Goal: Task Accomplishment & Management: Use online tool/utility

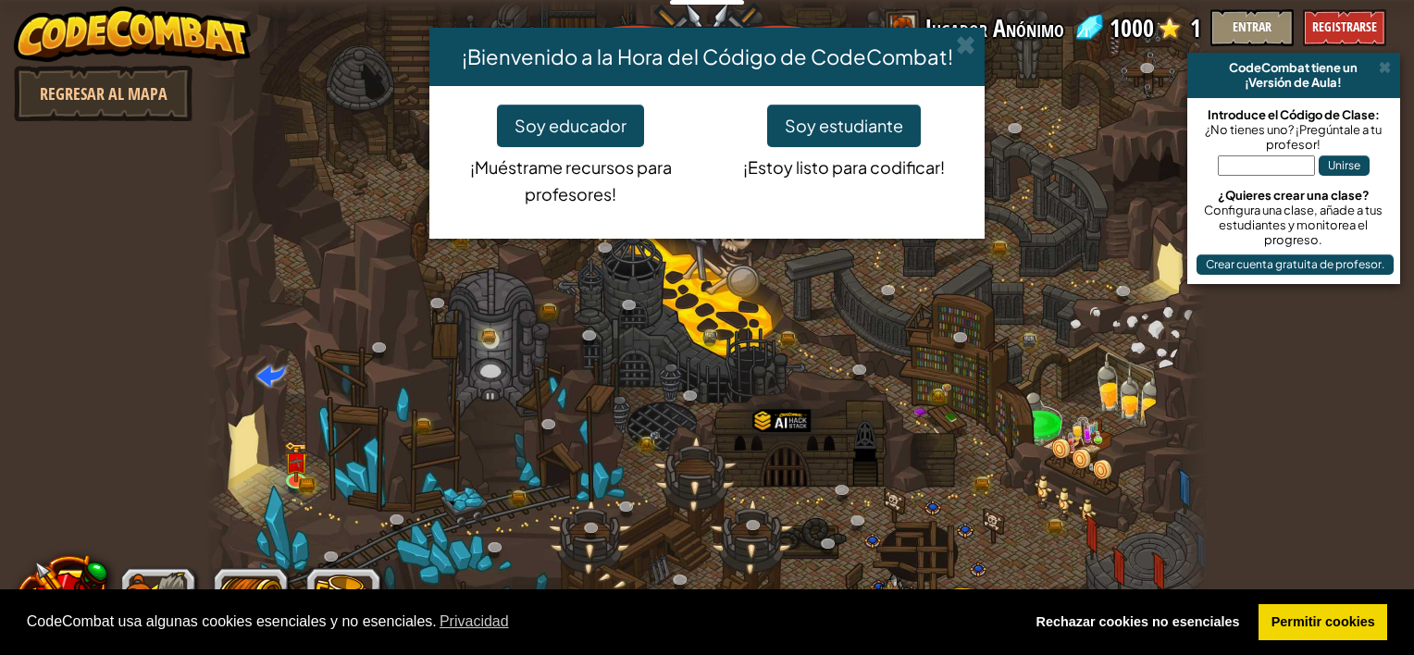
select select "es-ES"
click at [822, 118] on button "Soy estudiante" at bounding box center [844, 126] width 154 height 43
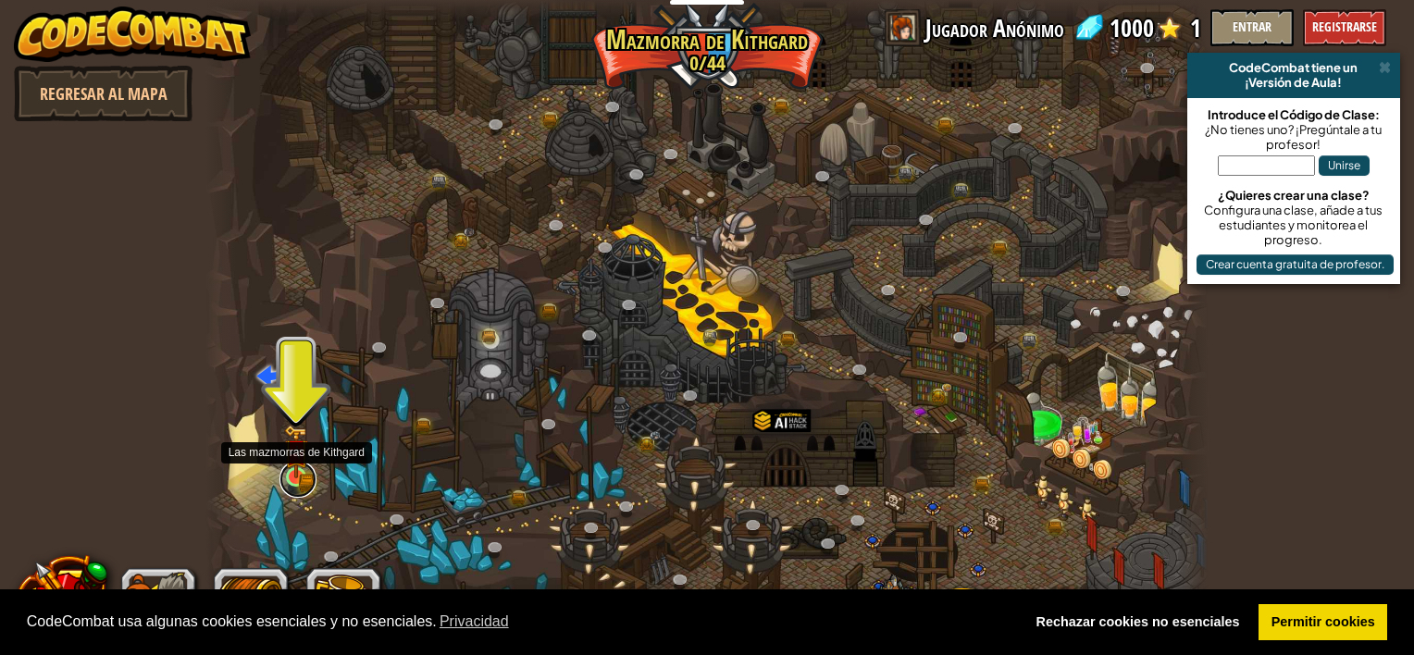
click at [294, 484] on link at bounding box center [298, 479] width 37 height 37
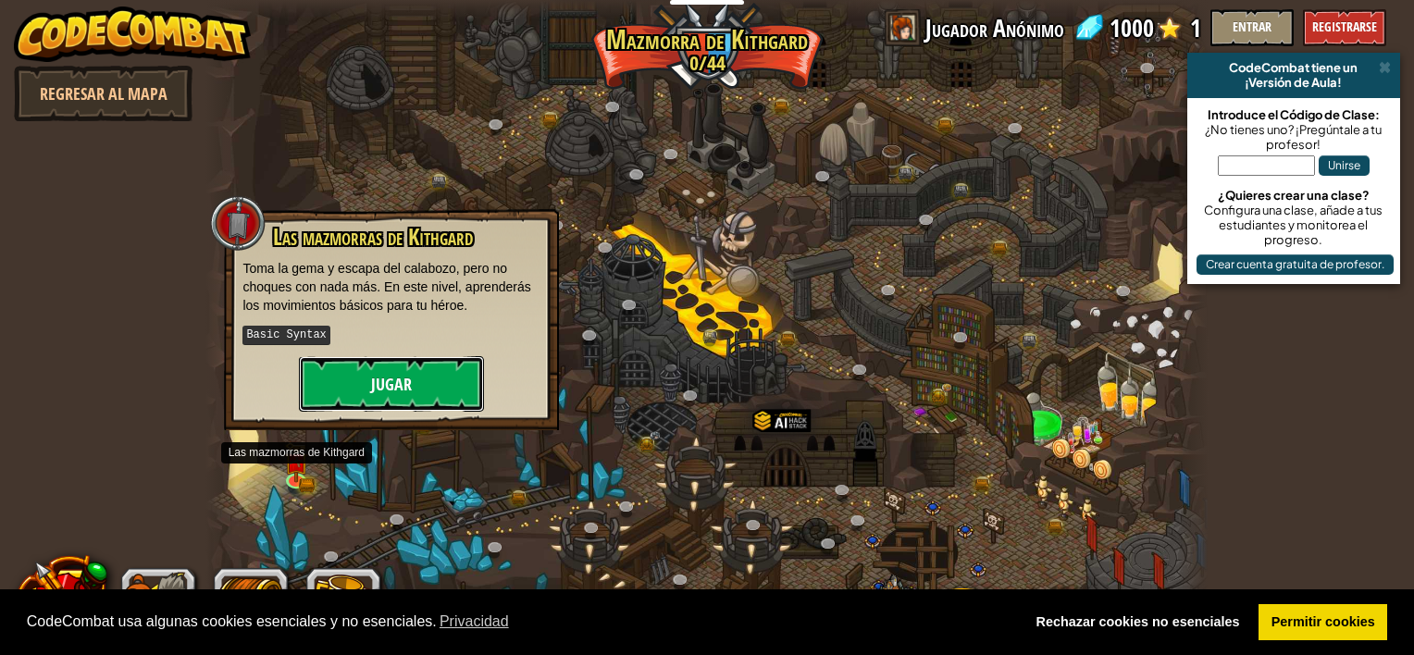
click at [385, 381] on button "Jugar" at bounding box center [391, 384] width 185 height 56
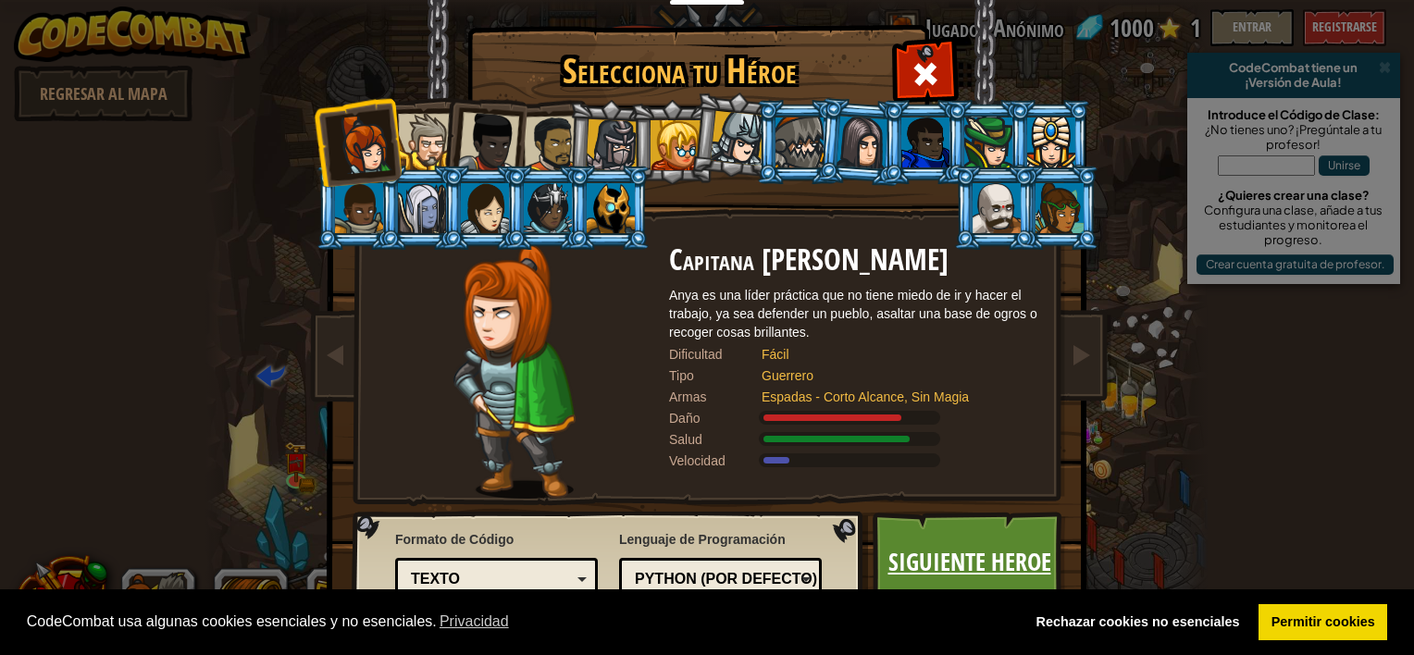
click at [935, 558] on link "Siguiente Heroe" at bounding box center [969, 563] width 193 height 102
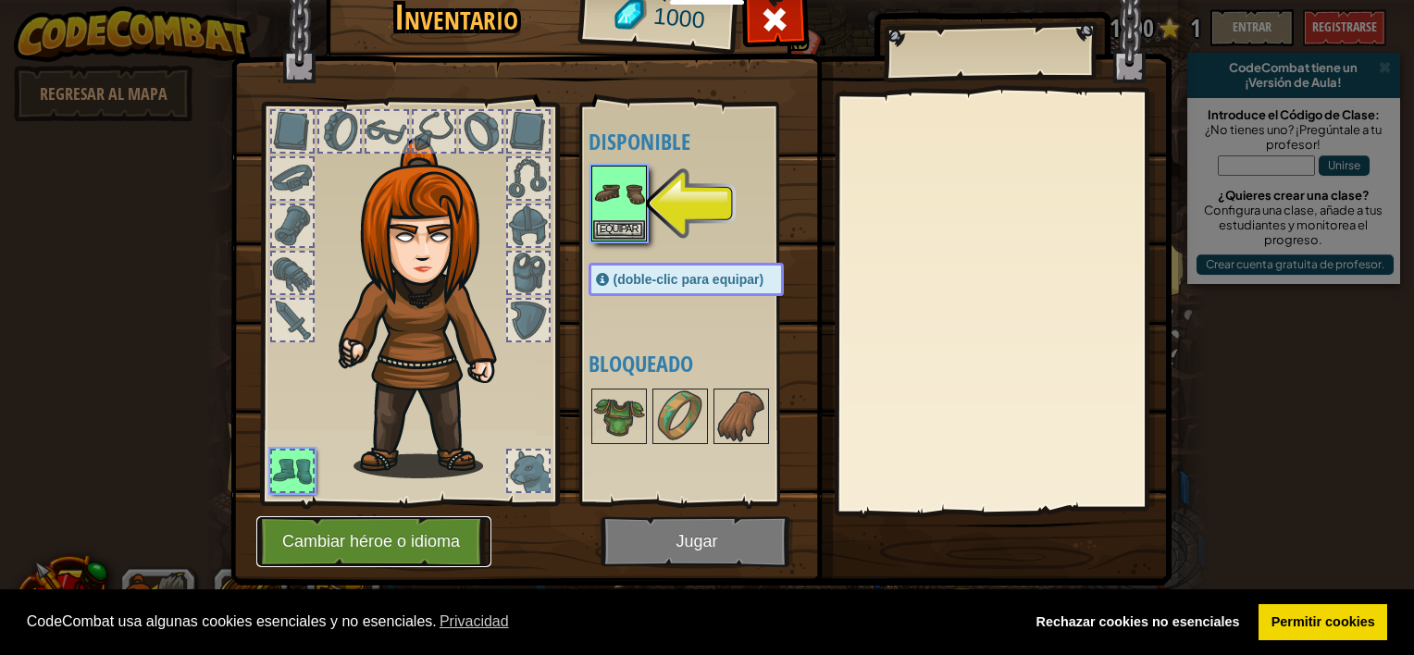
click at [421, 542] on button "Cambiar héroe o idioma" at bounding box center [373, 542] width 235 height 51
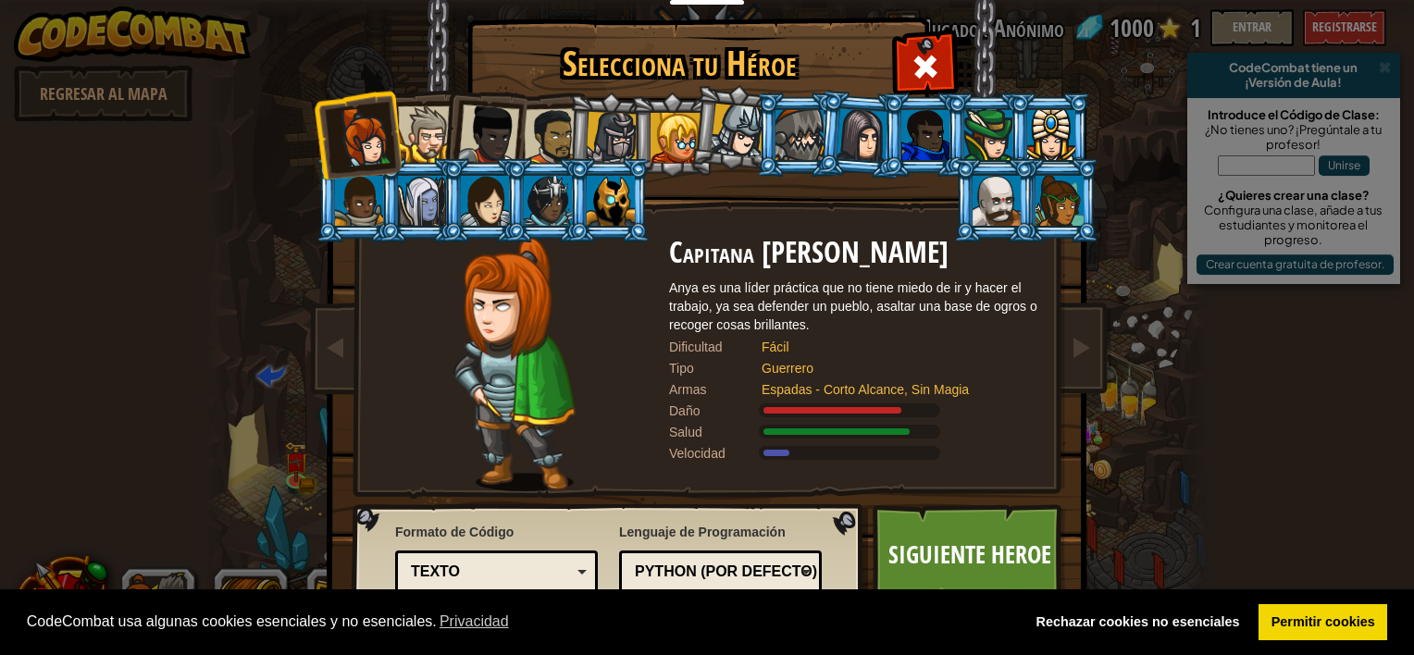
scroll to position [9, 0]
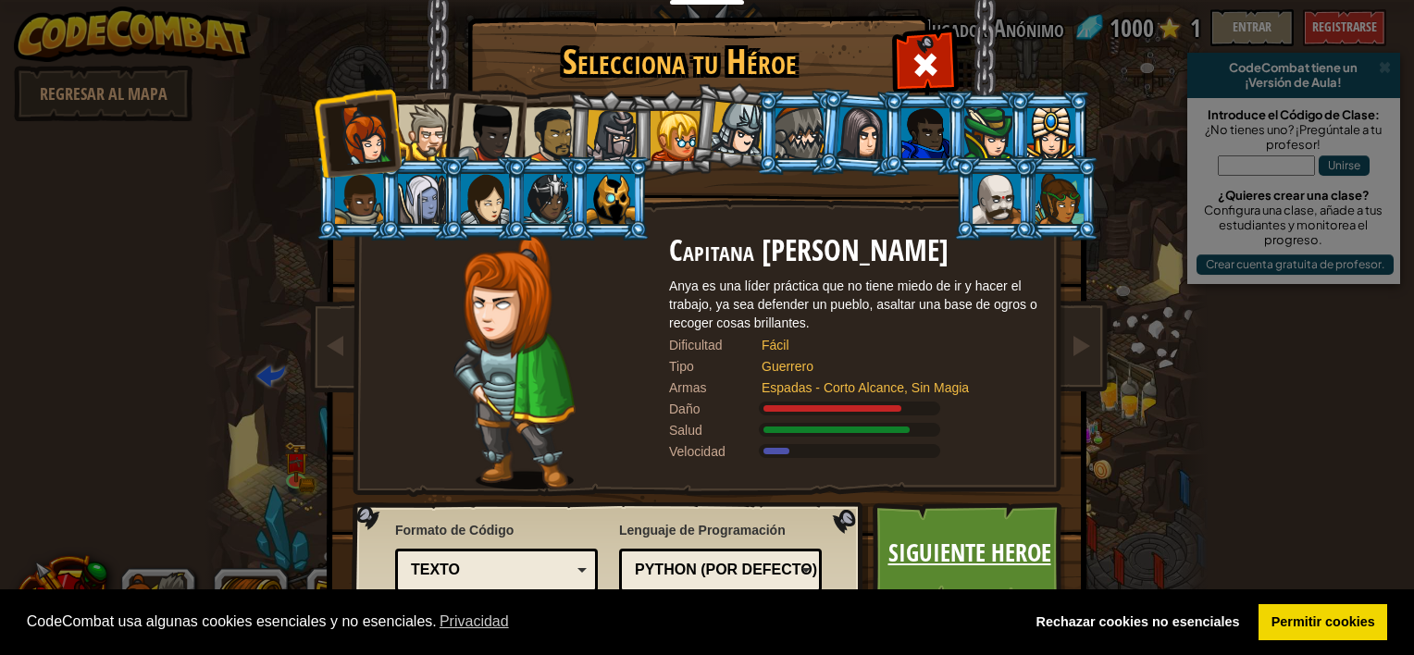
click at [928, 544] on link "Siguiente Heroe" at bounding box center [969, 554] width 193 height 102
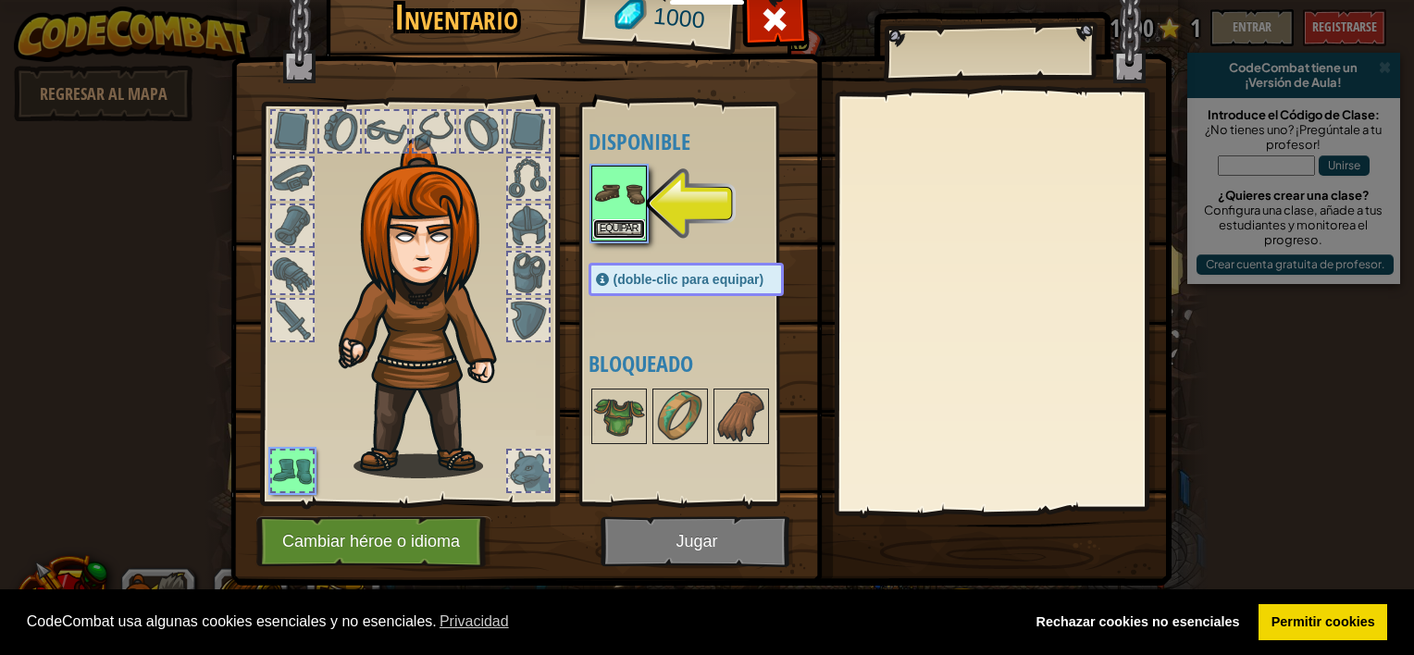
click at [623, 222] on button "Equipar" at bounding box center [619, 228] width 52 height 19
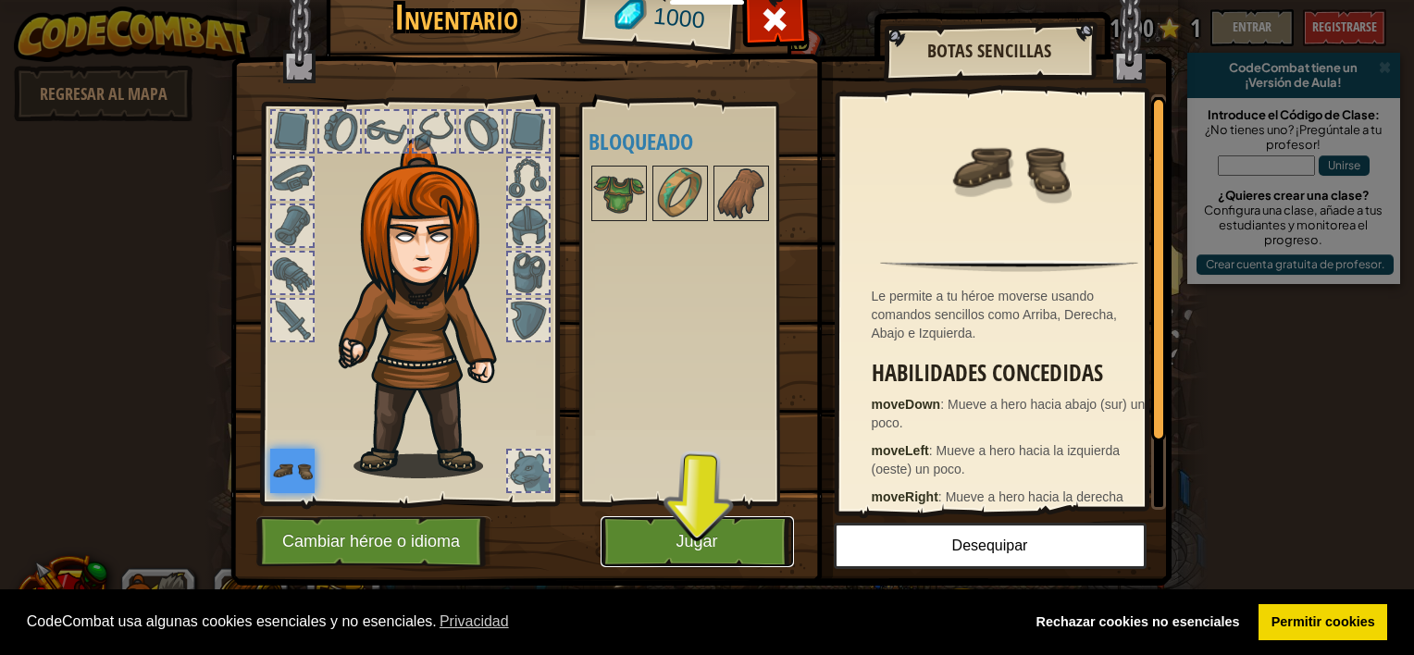
click at [652, 549] on button "Jugar" at bounding box center [697, 542] width 193 height 51
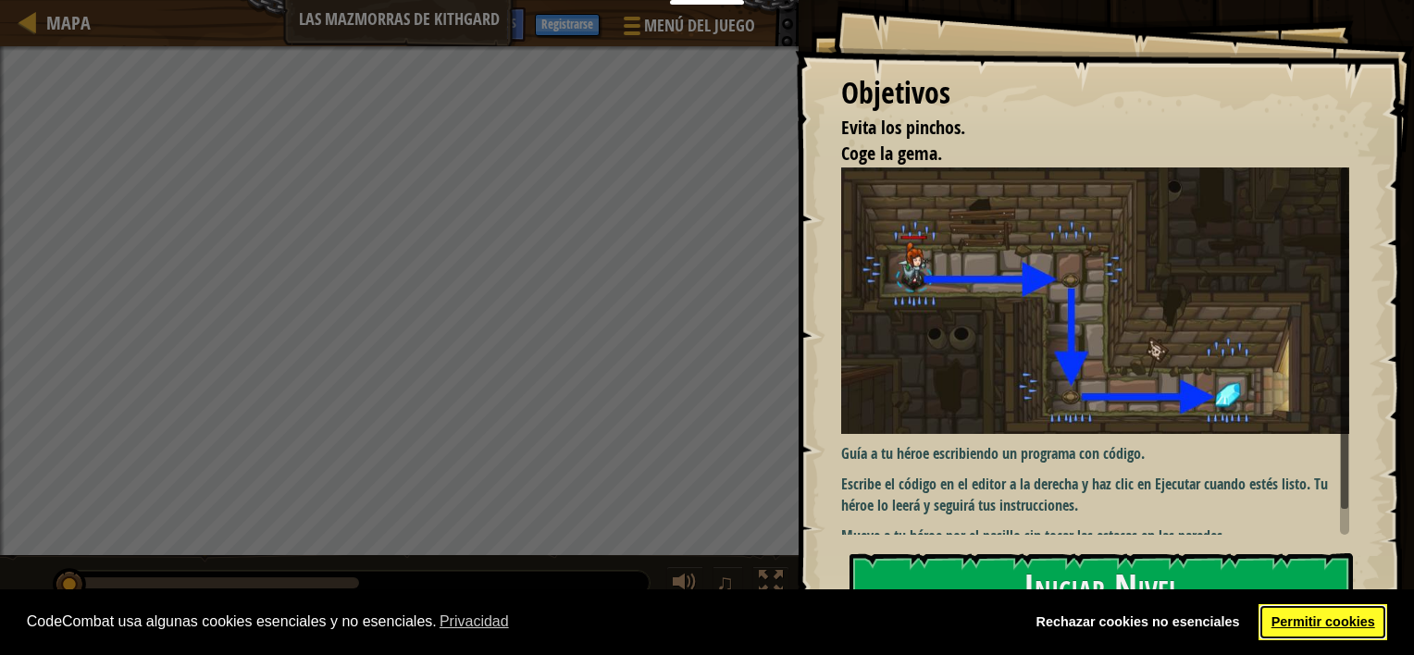
click at [1306, 616] on link "Permitir cookies" at bounding box center [1323, 622] width 129 height 37
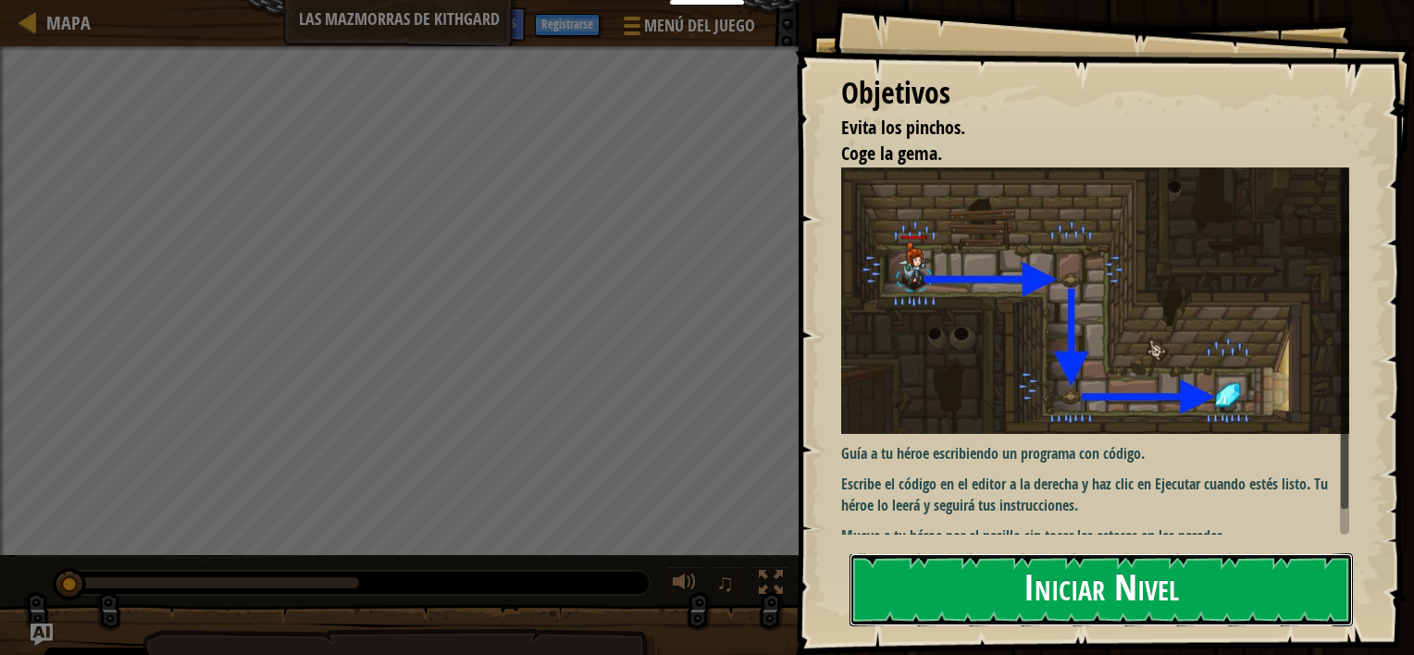
click at [1063, 583] on button "Iniciar Nivel" at bounding box center [1102, 590] width 504 height 73
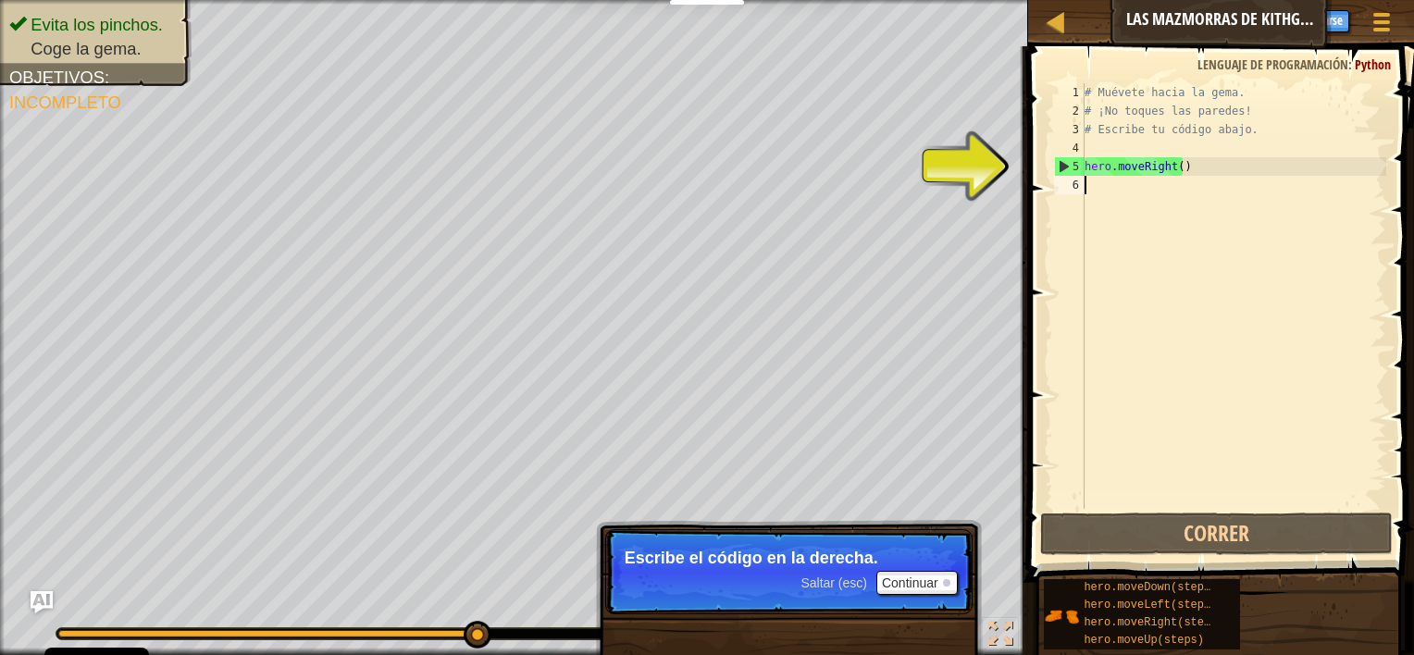
type textarea "h"
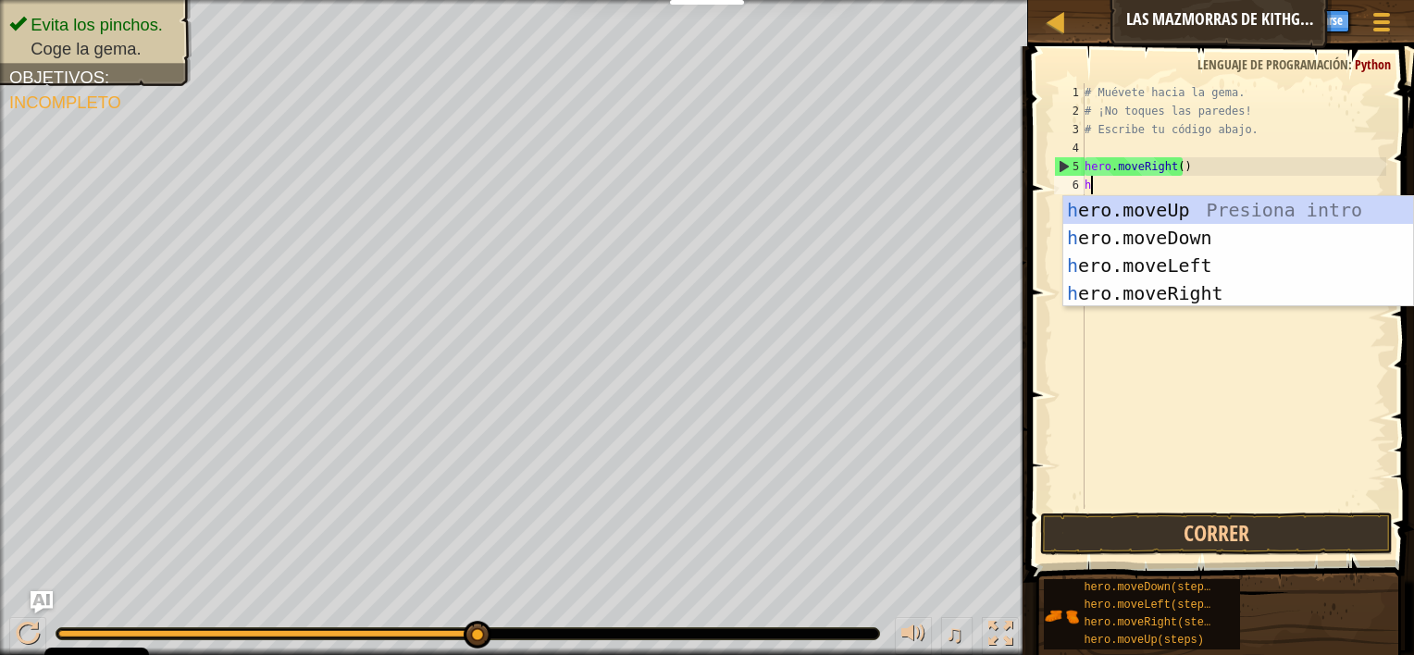
scroll to position [8, 0]
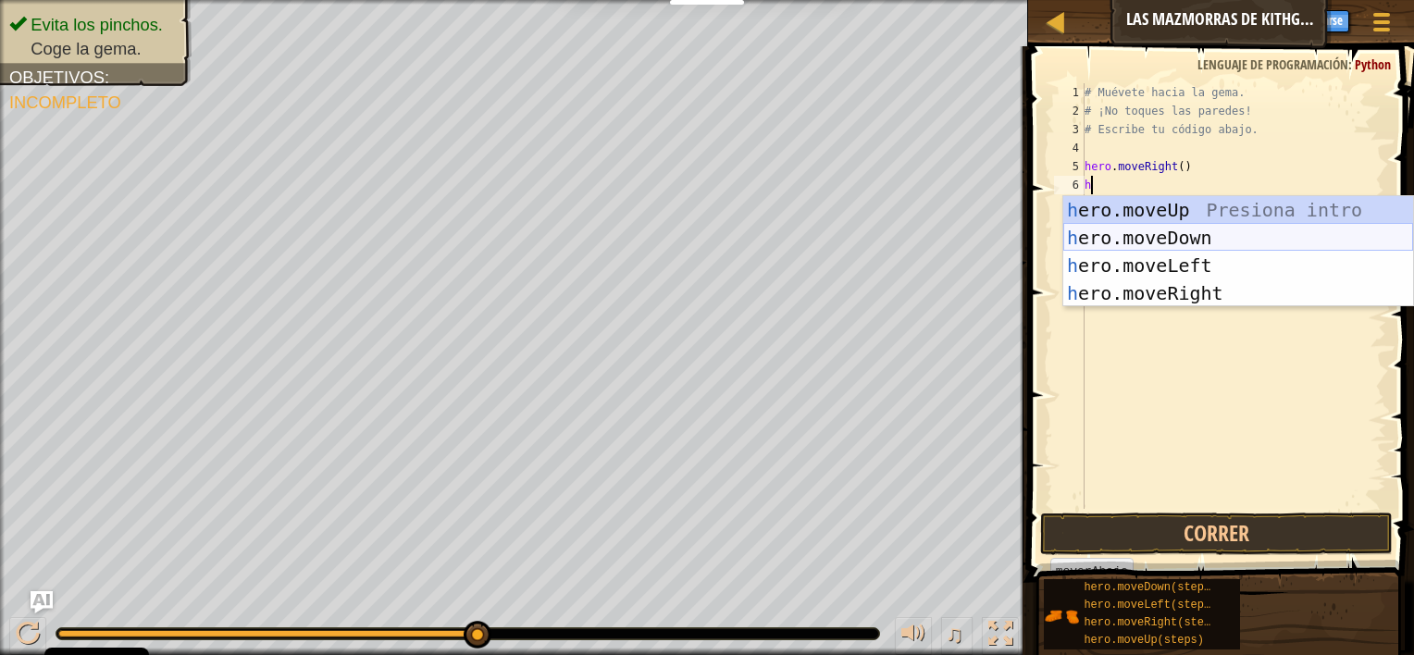
click at [1173, 244] on div "h ero.moveUp Presiona intro h ero.moveDown Presiona intro h ero.moveLeft Presio…" at bounding box center [1239, 279] width 350 height 167
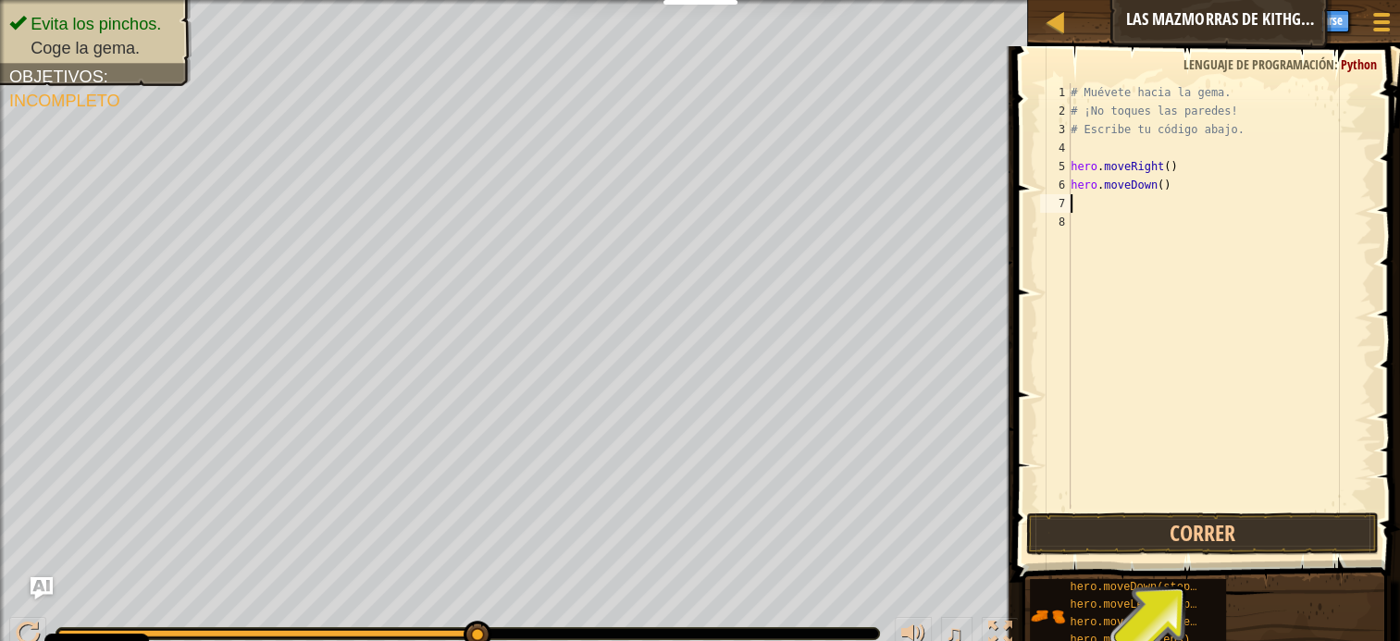
type textarea "h"
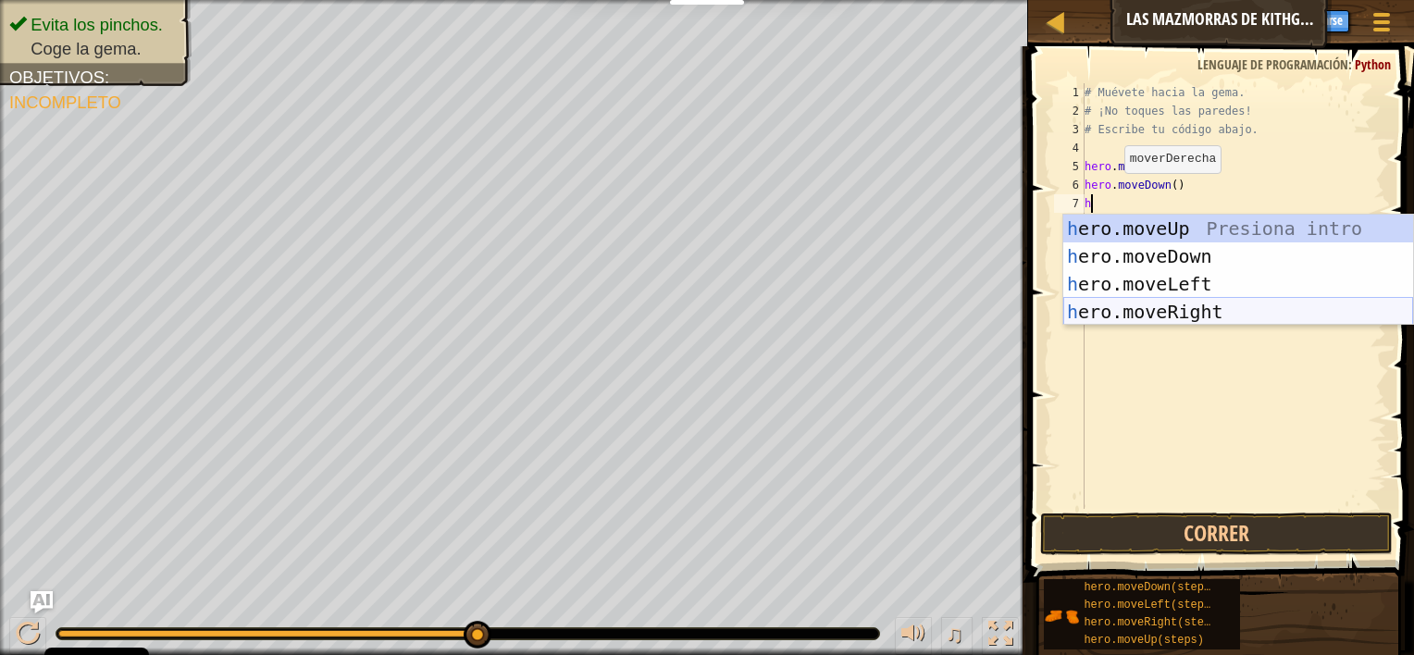
click at [1125, 316] on div "h ero.moveUp Presiona intro h ero.moveDown Presiona intro h ero.moveLeft Presio…" at bounding box center [1239, 298] width 350 height 167
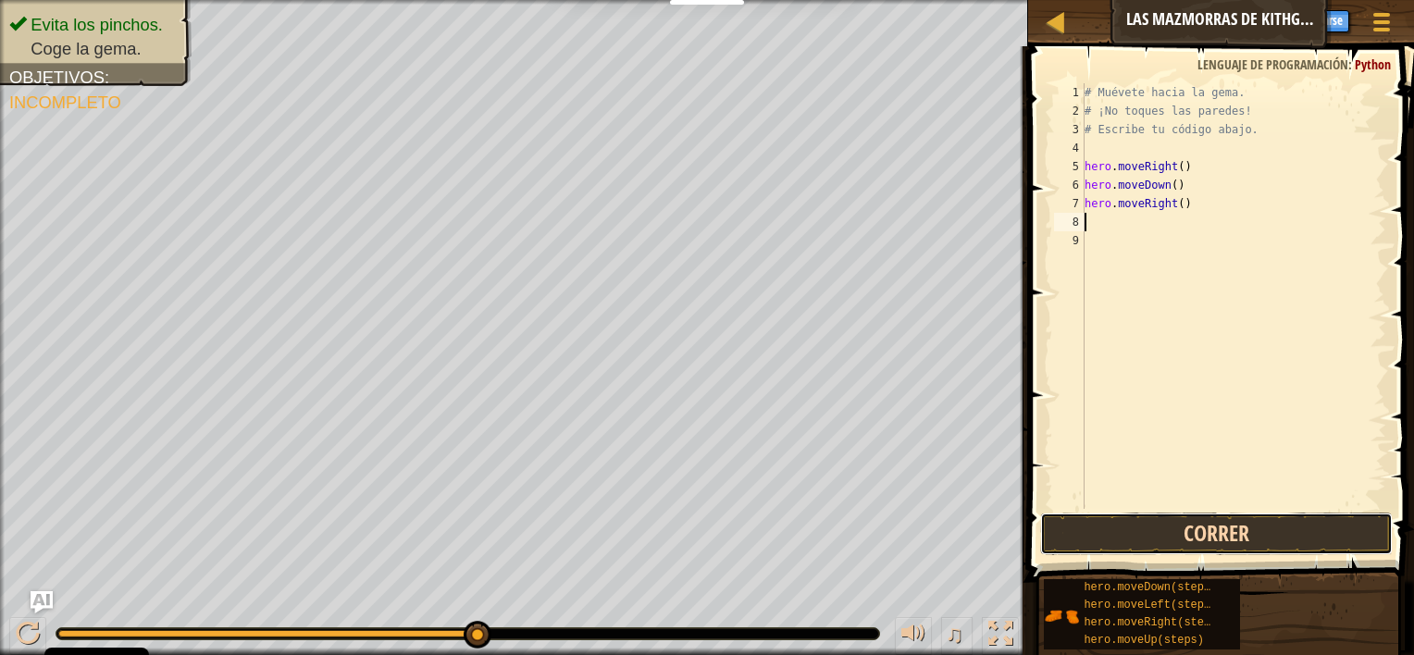
click at [1191, 528] on button "Correr" at bounding box center [1217, 534] width 354 height 43
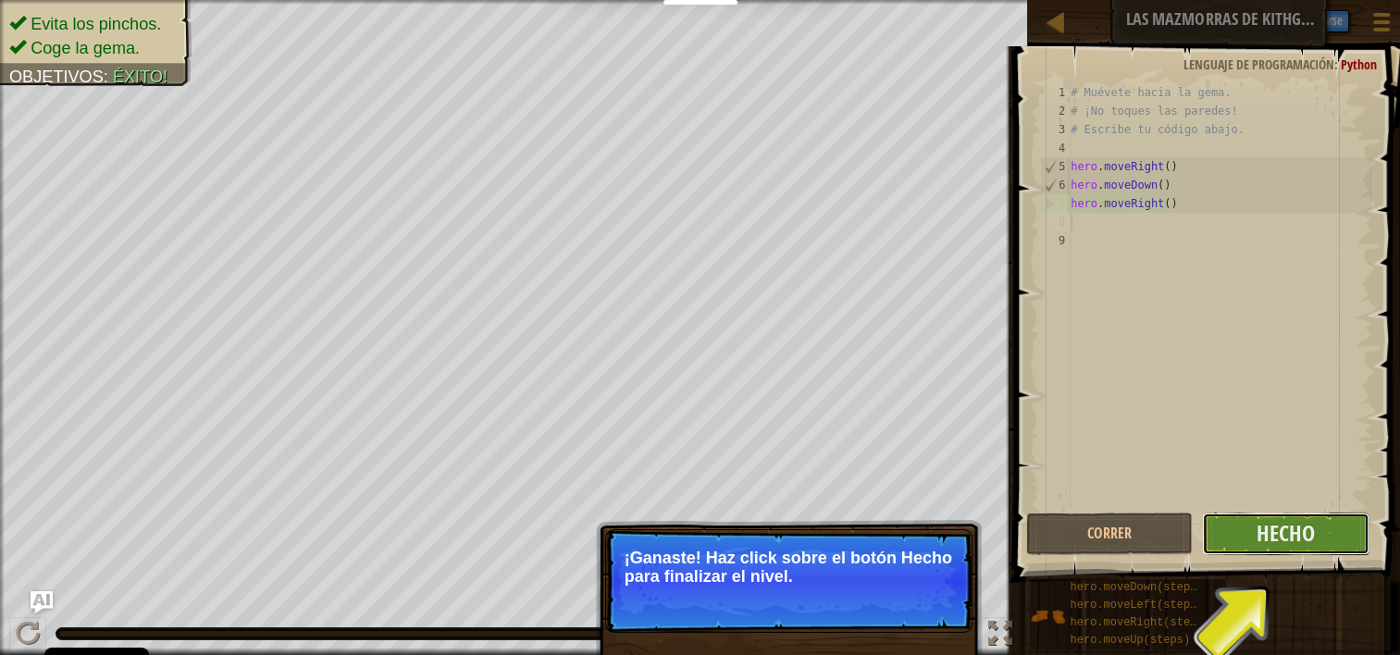
click at [1349, 518] on button "Hecho" at bounding box center [1286, 534] width 168 height 43
